Goal: Information Seeking & Learning: Stay updated

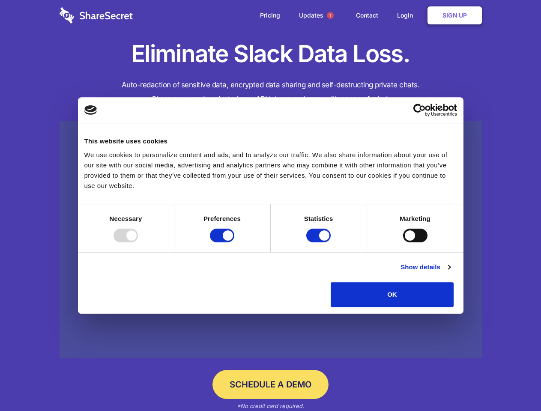
click at [138, 242] on div at bounding box center [126, 236] width 24 height 14
click at [234, 242] on input "Preferences" at bounding box center [222, 236] width 24 height 14
checkbox input "false"
click at [320, 242] on input "Statistics" at bounding box center [318, 236] width 24 height 14
checkbox input "false"
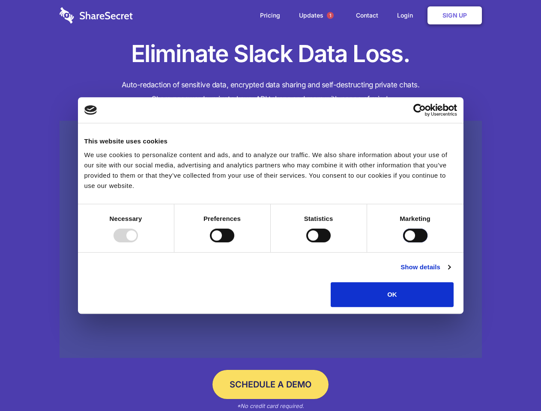
click at [403, 242] on input "Marketing" at bounding box center [415, 236] width 24 height 14
checkbox input "true"
click at [450, 272] on link "Show details" at bounding box center [425, 267] width 50 height 10
click at [0, 0] on li "Necessary 7 Necessary cookies help make a website usable by enabling basic func…" at bounding box center [0, 0] width 0 height 0
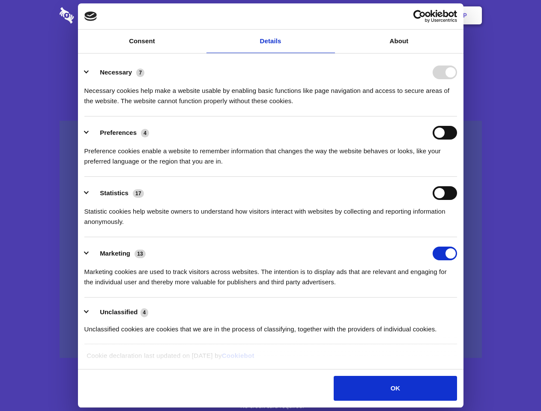
click at [330, 15] on span "1" at bounding box center [330, 15] width 7 height 7
